Goal: Task Accomplishment & Management: Manage account settings

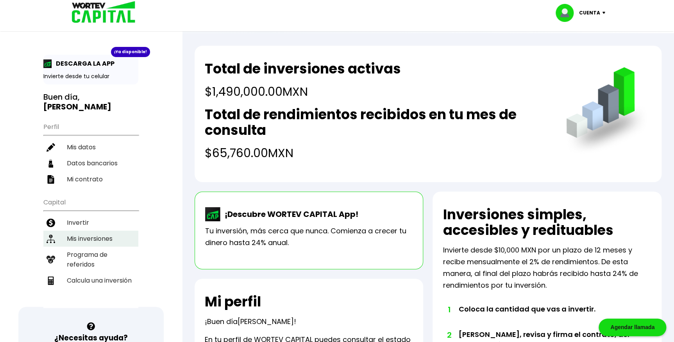
click at [100, 230] on li "Mis inversiones" at bounding box center [90, 238] width 95 height 16
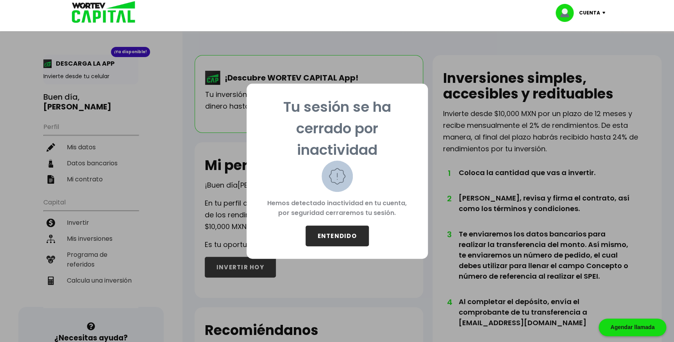
click at [351, 242] on button "ENTENDIDO" at bounding box center [336, 235] width 63 height 21
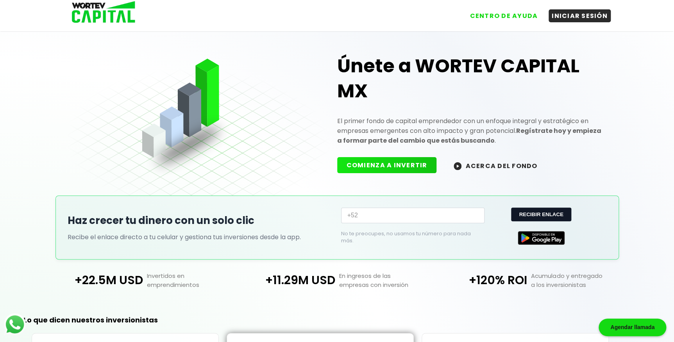
click at [384, 218] on input "+52" at bounding box center [412, 215] width 143 height 16
click at [582, 19] on button "INICIAR SESIÓN" at bounding box center [579, 14] width 62 height 13
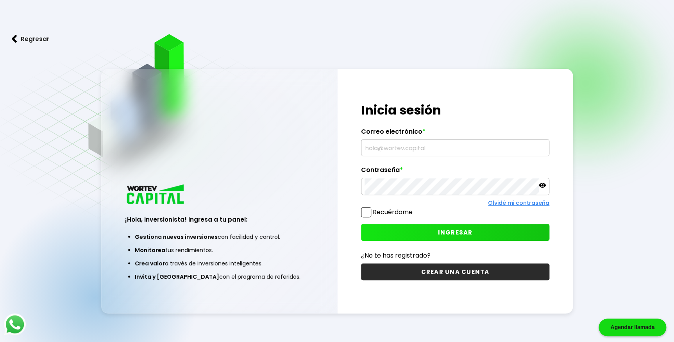
click at [396, 141] on input "text" at bounding box center [454, 147] width 181 height 16
type input "[EMAIL_ADDRESS][DOMAIN_NAME]"
click at [437, 212] on div "Recuérdame" at bounding box center [455, 214] width 188 height 14
click at [444, 241] on div "¡Hola, inversionista! Ingresa tus credenciales para iniciar sesión Inicia sesió…" at bounding box center [454, 191] width 235 height 244
click at [444, 237] on button "INGRESAR" at bounding box center [455, 232] width 188 height 17
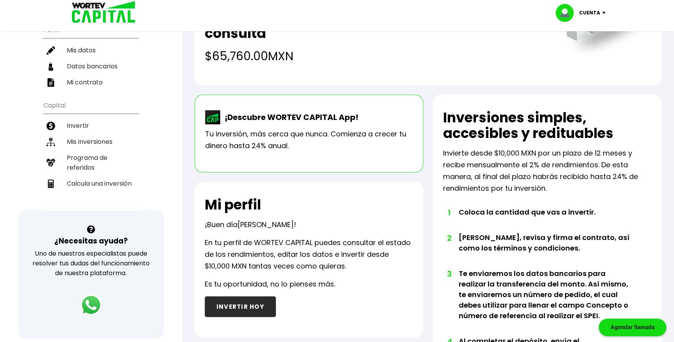
scroll to position [106, 0]
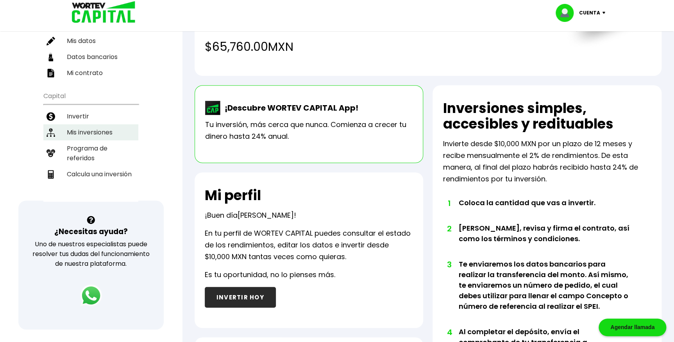
click at [100, 124] on li "Mis inversiones" at bounding box center [90, 132] width 95 height 16
